Goal: Entertainment & Leisure: Consume media (video, audio)

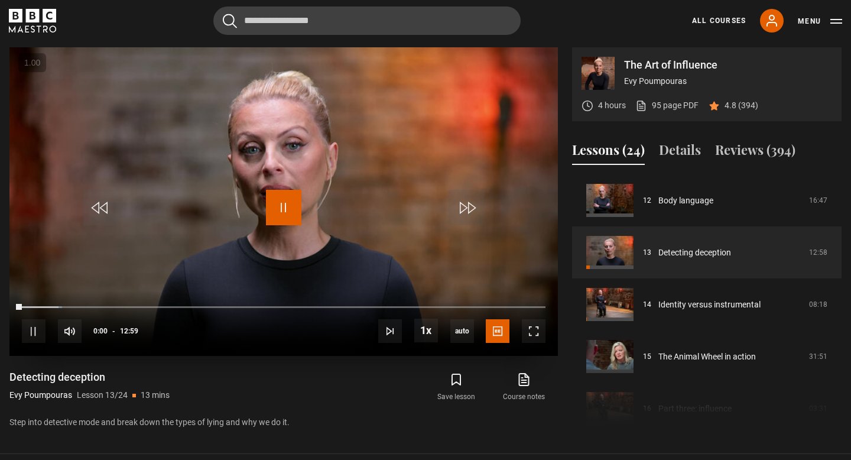
click at [280, 210] on span "Video Player" at bounding box center [283, 207] width 35 height 35
click at [279, 210] on span "Video Player" at bounding box center [283, 207] width 35 height 35
click at [278, 207] on span "Video Player" at bounding box center [283, 207] width 35 height 35
click at [291, 201] on span "Video Player" at bounding box center [283, 207] width 35 height 35
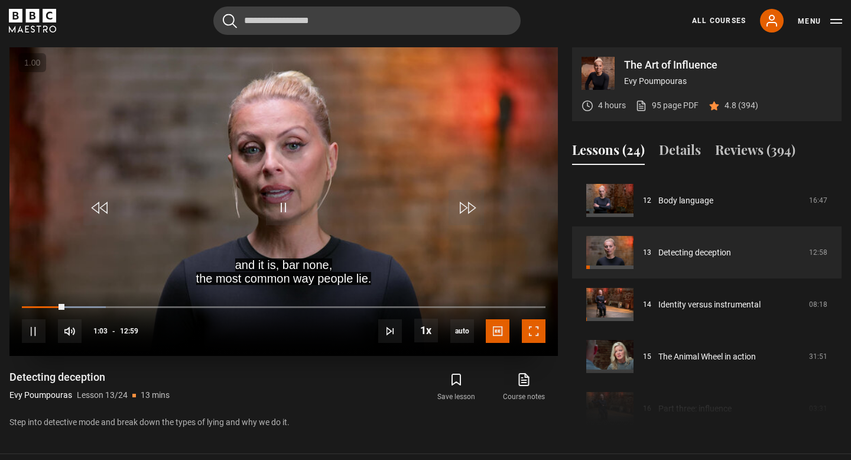
click at [531, 336] on span "Video Player" at bounding box center [534, 331] width 24 height 24
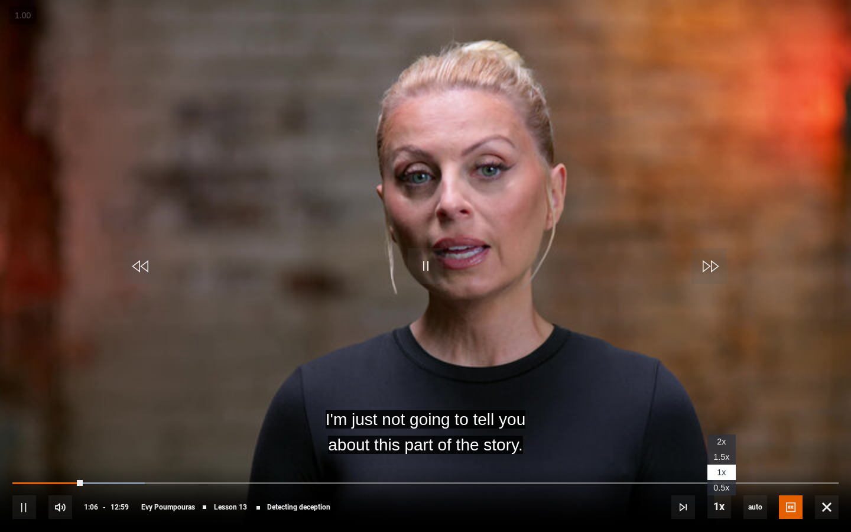
click at [715, 459] on span "1.5x" at bounding box center [721, 456] width 16 height 9
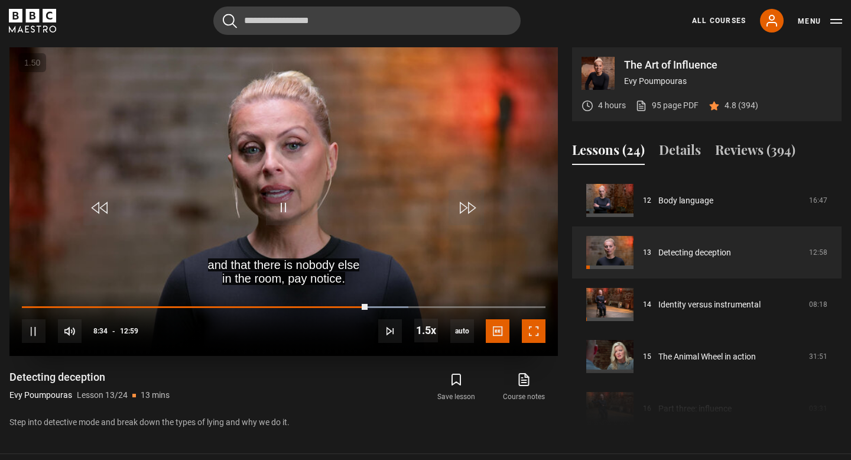
click at [536, 330] on span "Video Player" at bounding box center [534, 331] width 24 height 24
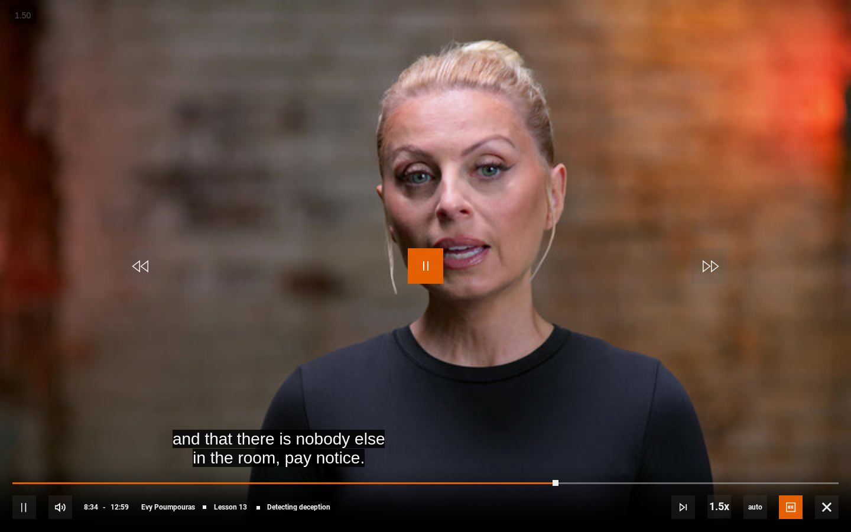
click at [431, 263] on span "Video Player" at bounding box center [425, 265] width 35 height 35
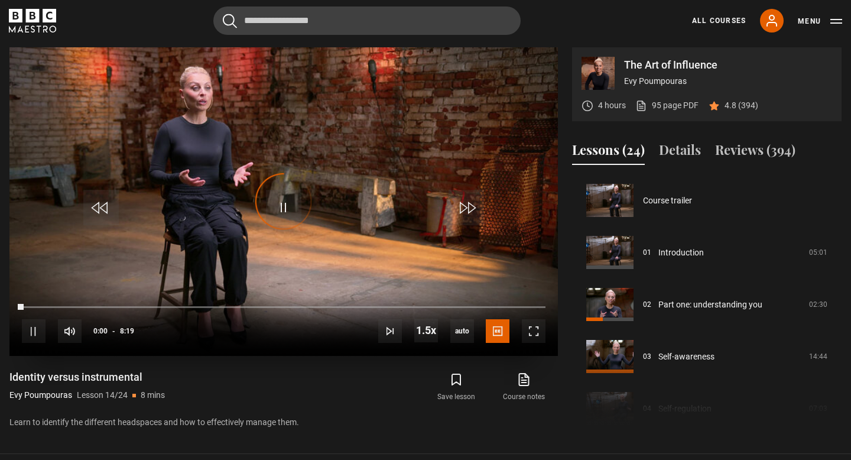
scroll to position [676, 0]
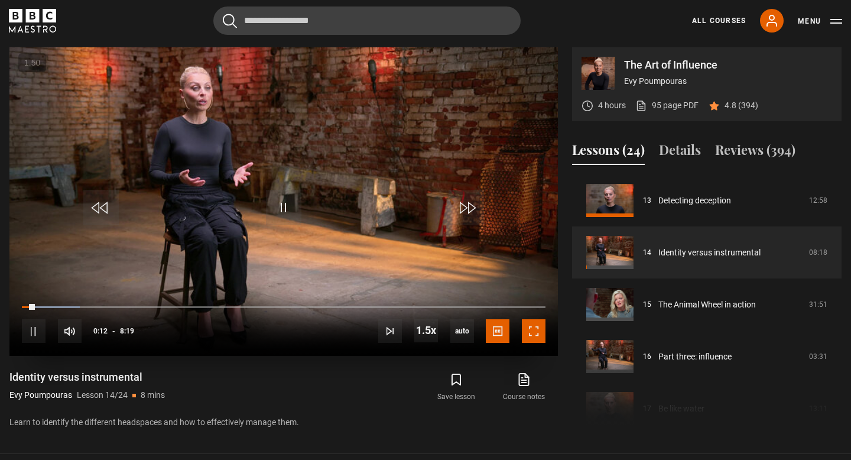
click at [536, 328] on span "Video Player" at bounding box center [534, 331] width 24 height 24
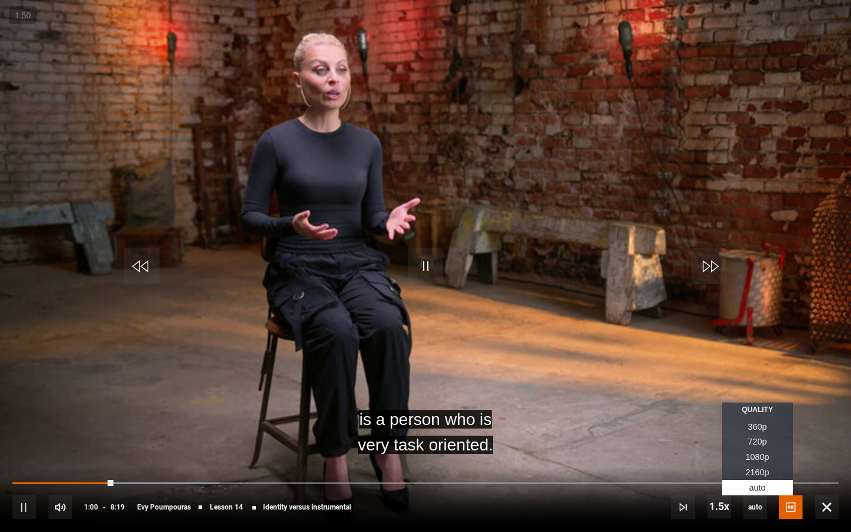
click at [748, 459] on span "2160p" at bounding box center [757, 471] width 24 height 9
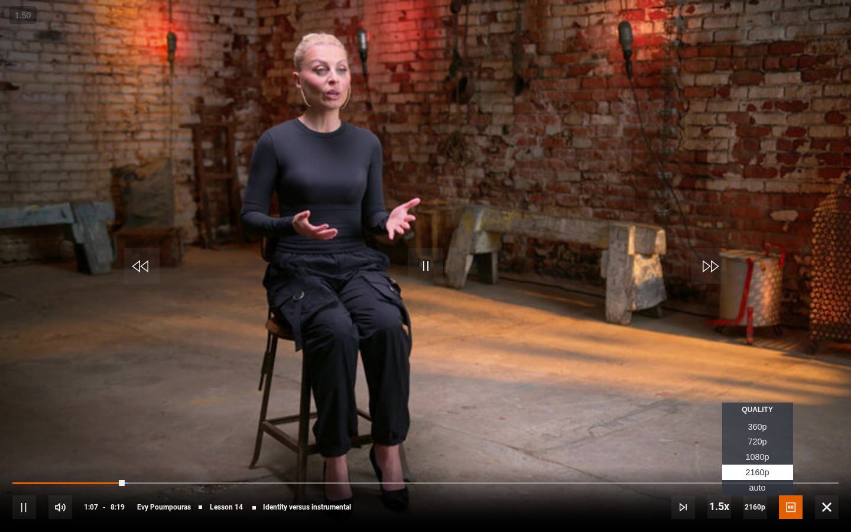
click at [753, 457] on span "1080p" at bounding box center [757, 456] width 24 height 9
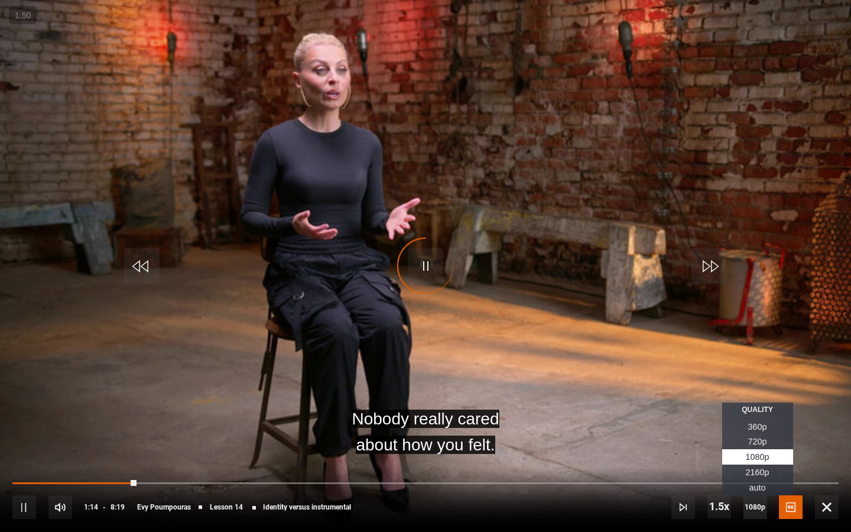
click at [750, 459] on span "1080p" at bounding box center [755, 507] width 24 height 24
click at [750, 459] on span "Auto" at bounding box center [757, 487] width 17 height 9
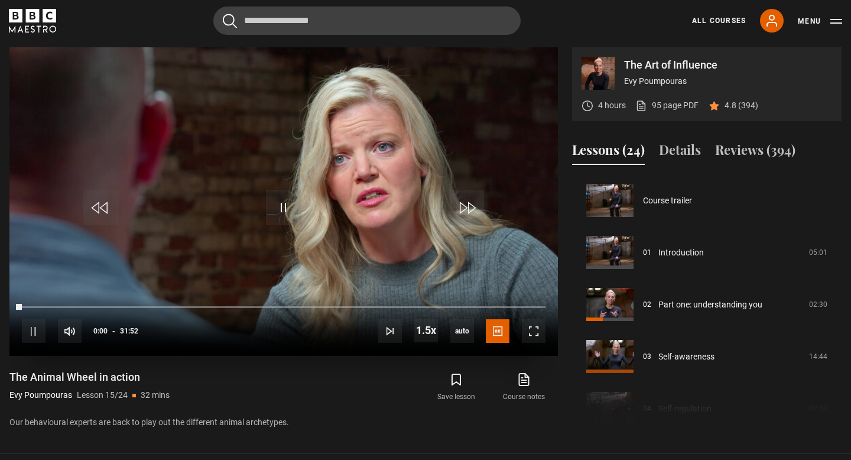
scroll to position [728, 0]
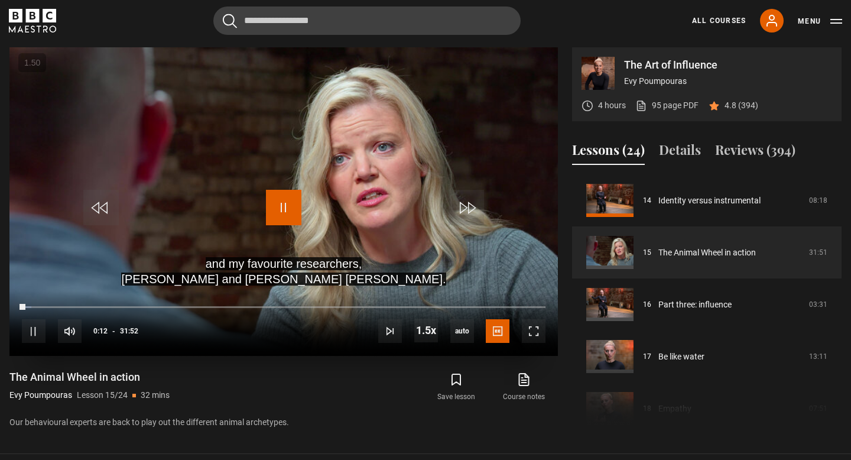
click at [279, 206] on span "Video Player" at bounding box center [283, 207] width 35 height 35
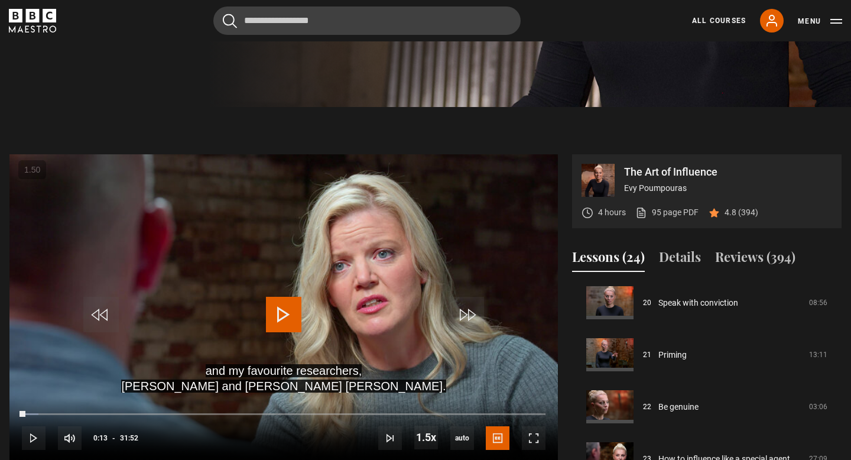
scroll to position [345, 0]
